Goal: Communication & Community: Answer question/provide support

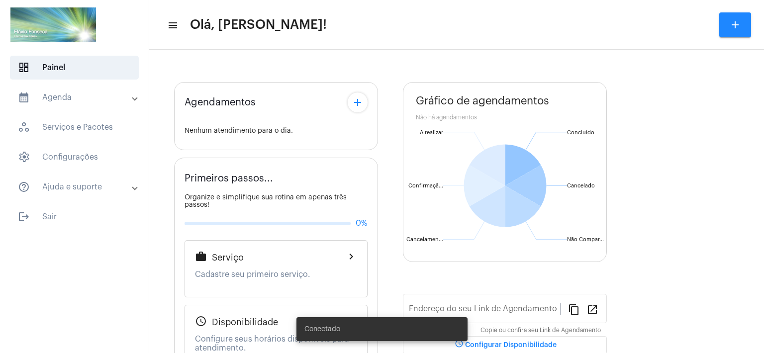
type input "[URL][DOMAIN_NAME]"
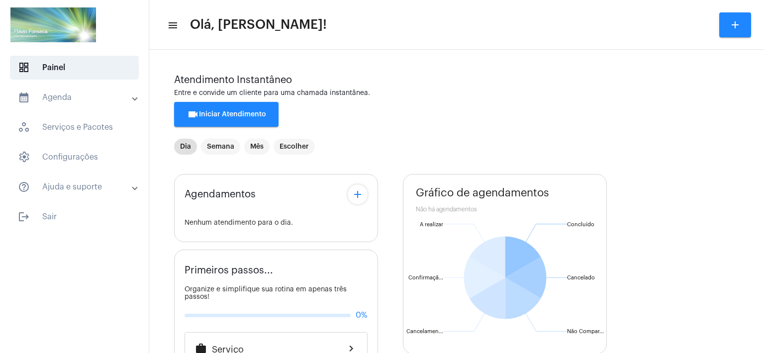
click at [644, 280] on div "Agendamentos add Nenhum atendimento para o dia. Primeiros passos... Organize e …" at bounding box center [456, 360] width 565 height 386
click at [237, 116] on span "videocam Iniciar Atendimento" at bounding box center [226, 114] width 79 height 7
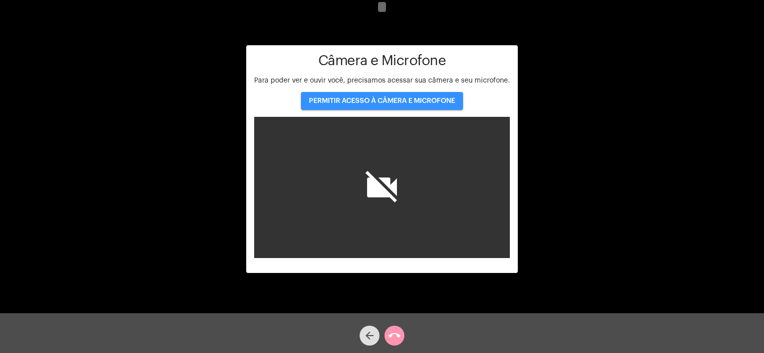
click at [398, 99] on span "PERMITIR ACESSO À CÂMERA E MICROFONE" at bounding box center [382, 101] width 146 height 7
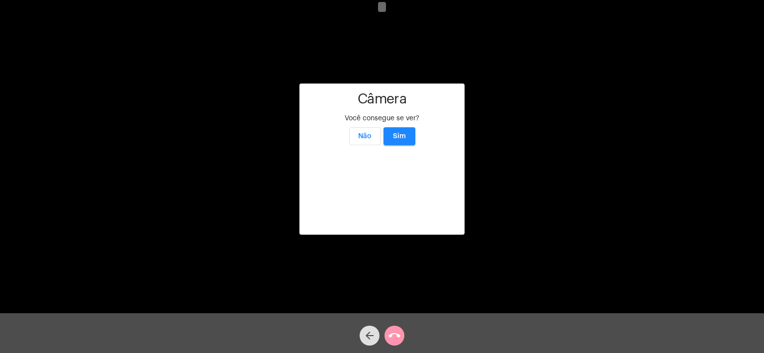
click at [403, 133] on span "Sim" at bounding box center [399, 136] width 13 height 7
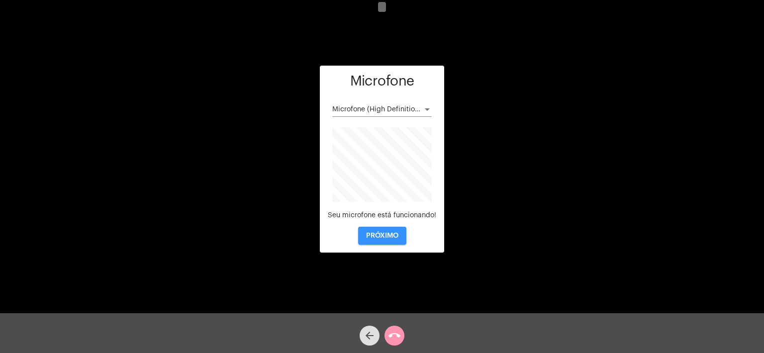
click at [384, 234] on span "PRÓXIMO" at bounding box center [382, 235] width 32 height 7
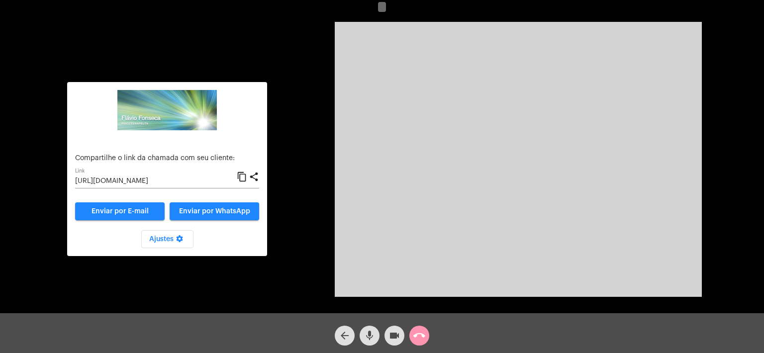
click at [181, 181] on input "[URL][DOMAIN_NAME]" at bounding box center [156, 182] width 162 height 8
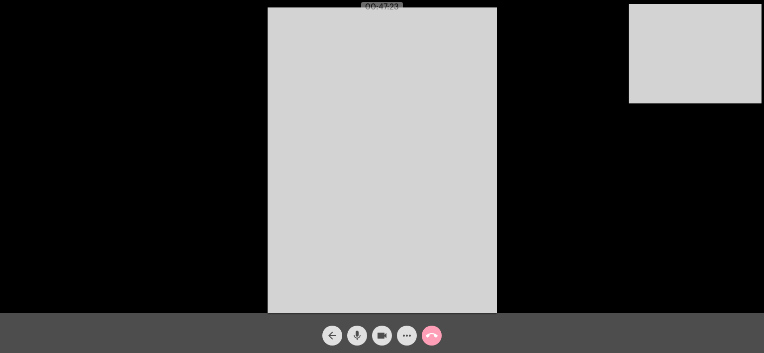
click at [432, 335] on mat-icon "call_end" at bounding box center [432, 336] width 12 height 12
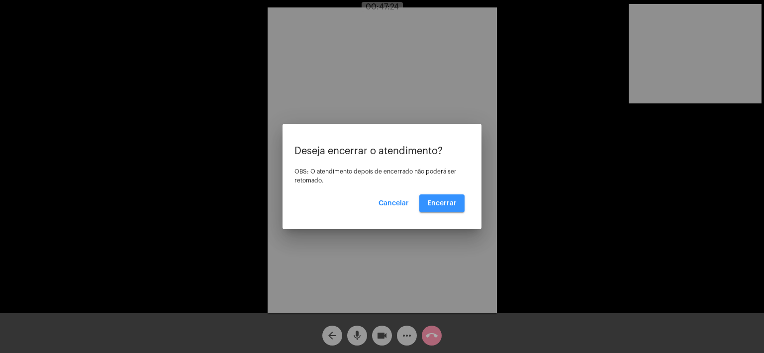
click at [453, 206] on span "Encerrar" at bounding box center [441, 203] width 29 height 7
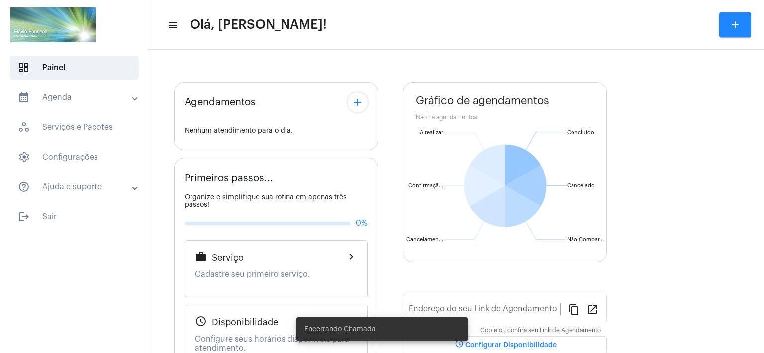
type input "[URL][DOMAIN_NAME]"
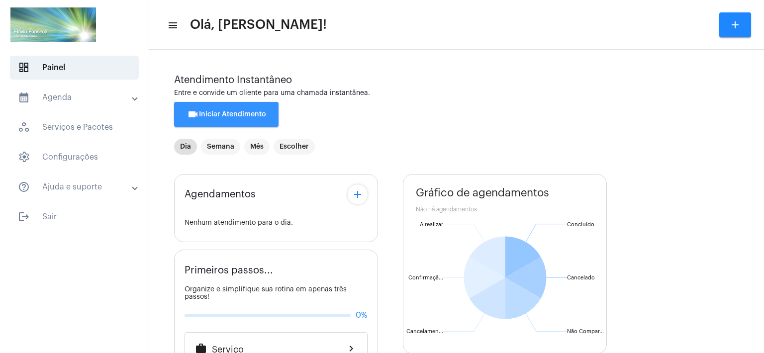
click at [253, 114] on span "videocam Iniciar Atendimento" at bounding box center [226, 114] width 79 height 7
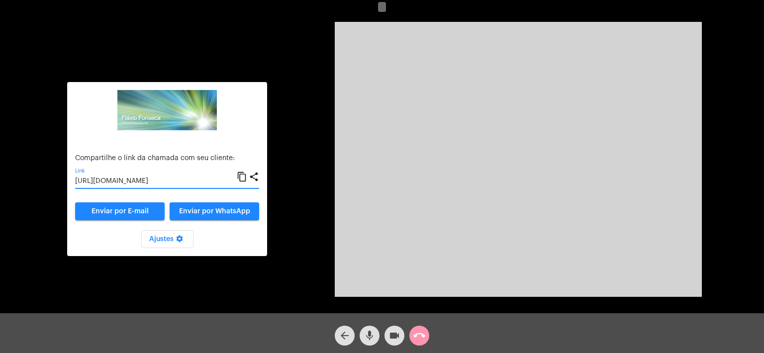
click at [147, 182] on input "[URL][DOMAIN_NAME]" at bounding box center [156, 182] width 162 height 8
click at [243, 178] on mat-icon "content_copy" at bounding box center [242, 177] width 10 height 12
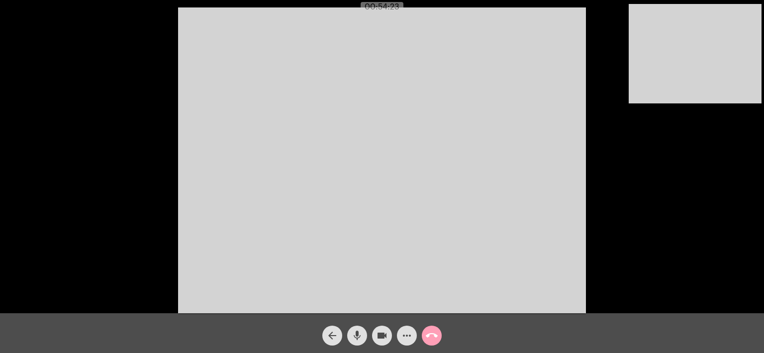
click at [431, 334] on mat-icon "call_end" at bounding box center [432, 336] width 12 height 12
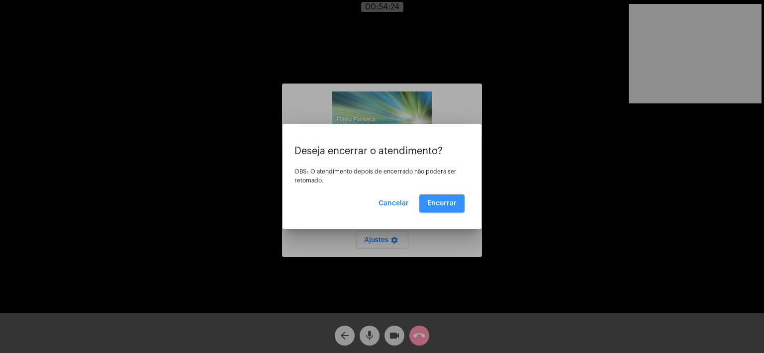
click at [444, 199] on button "Encerrar" at bounding box center [441, 204] width 45 height 18
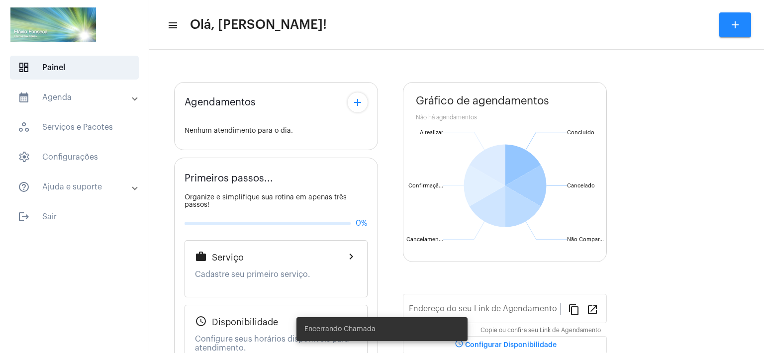
type input "[URL][DOMAIN_NAME]"
